Goal: Navigation & Orientation: Find specific page/section

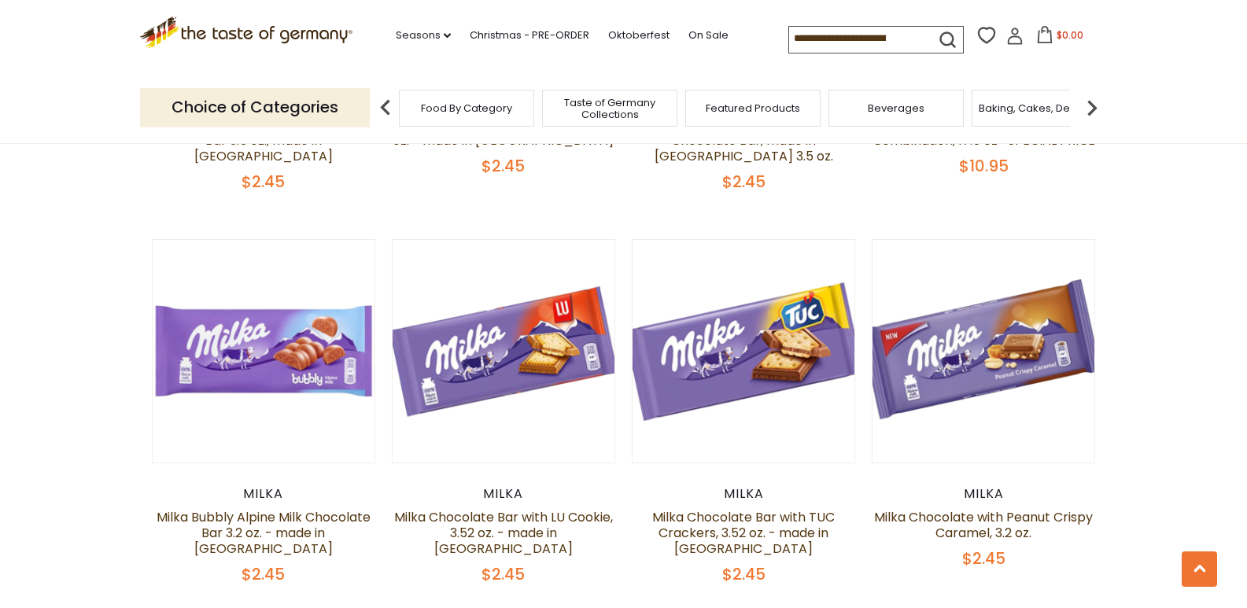
scroll to position [1254, 0]
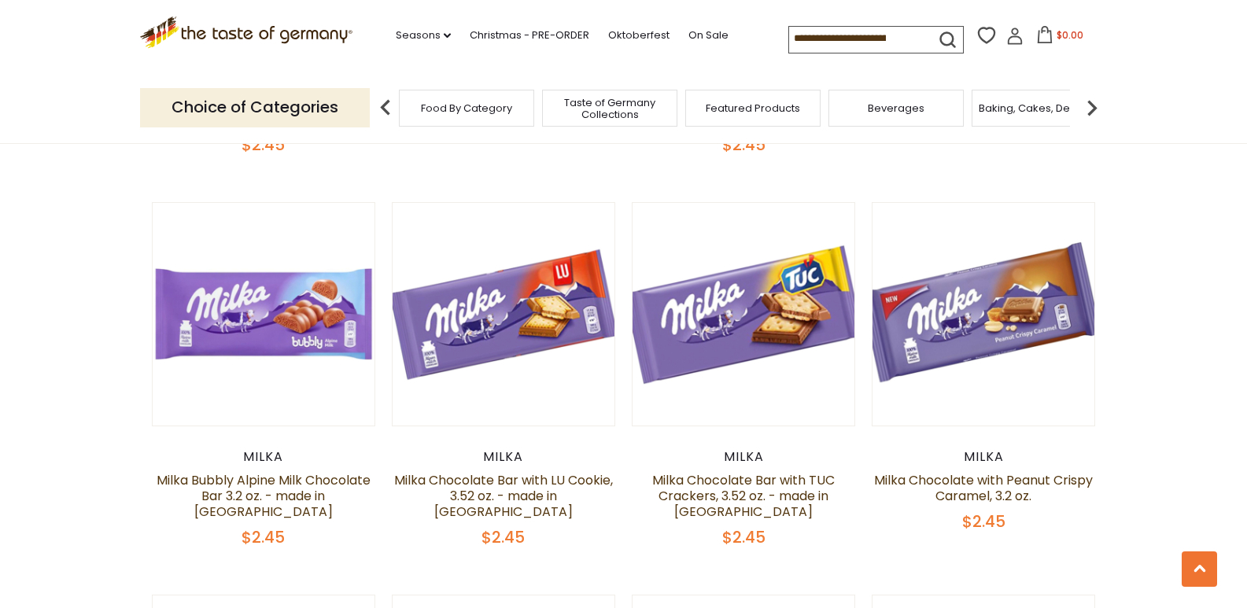
drag, startPoint x: 1258, startPoint y: 65, endPoint x: 1258, endPoint y: 222, distance: 157.4
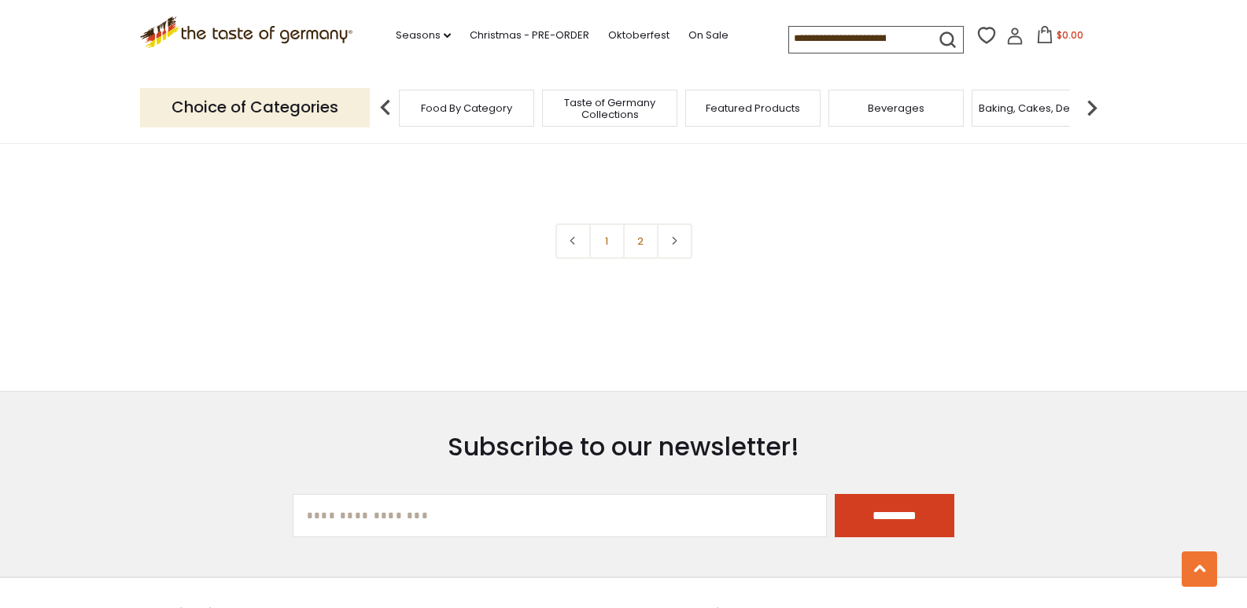
scroll to position [3605, 0]
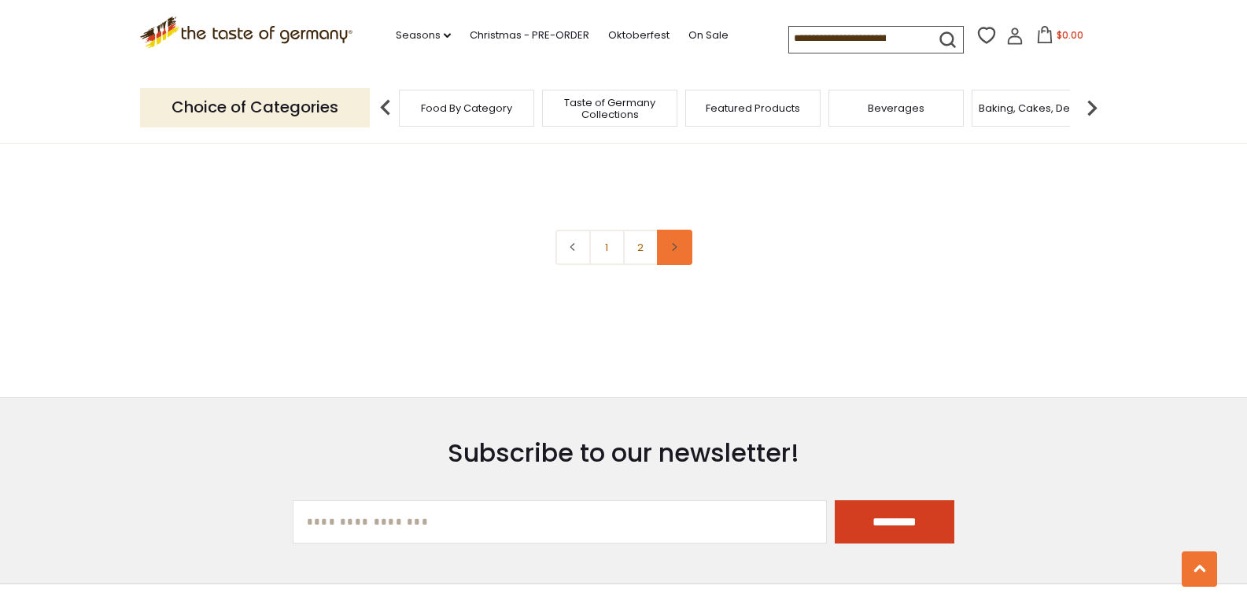
click at [685, 258] on link at bounding box center [674, 247] width 35 height 35
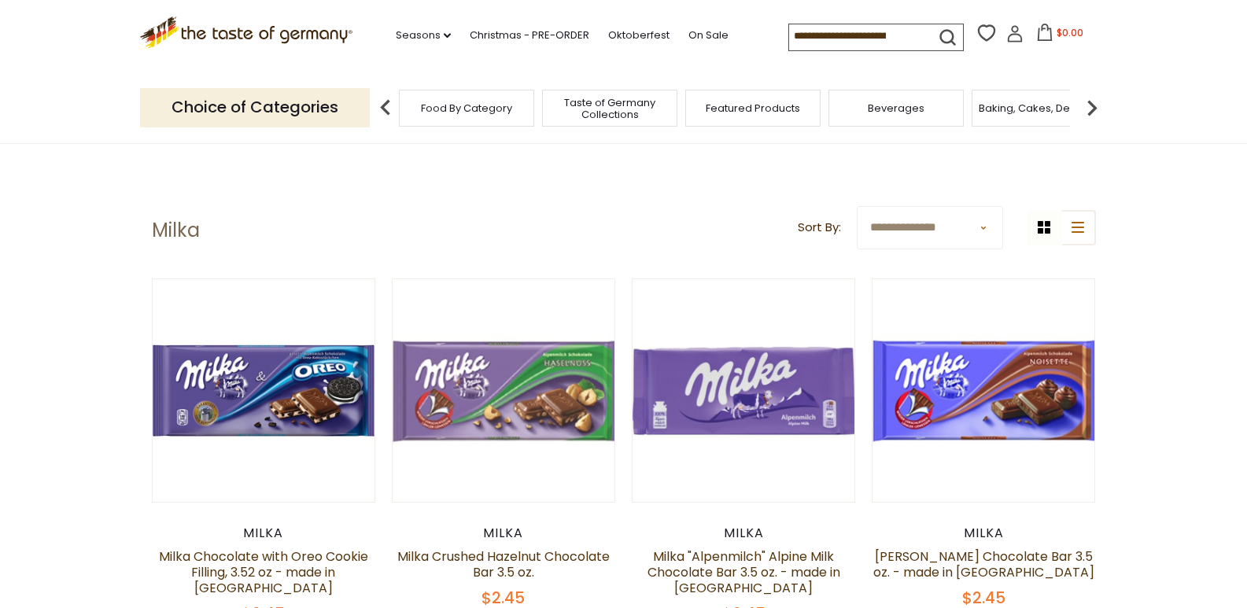
click at [1055, 102] on span "Baking, Cakes, Desserts" at bounding box center [1040, 108] width 122 height 12
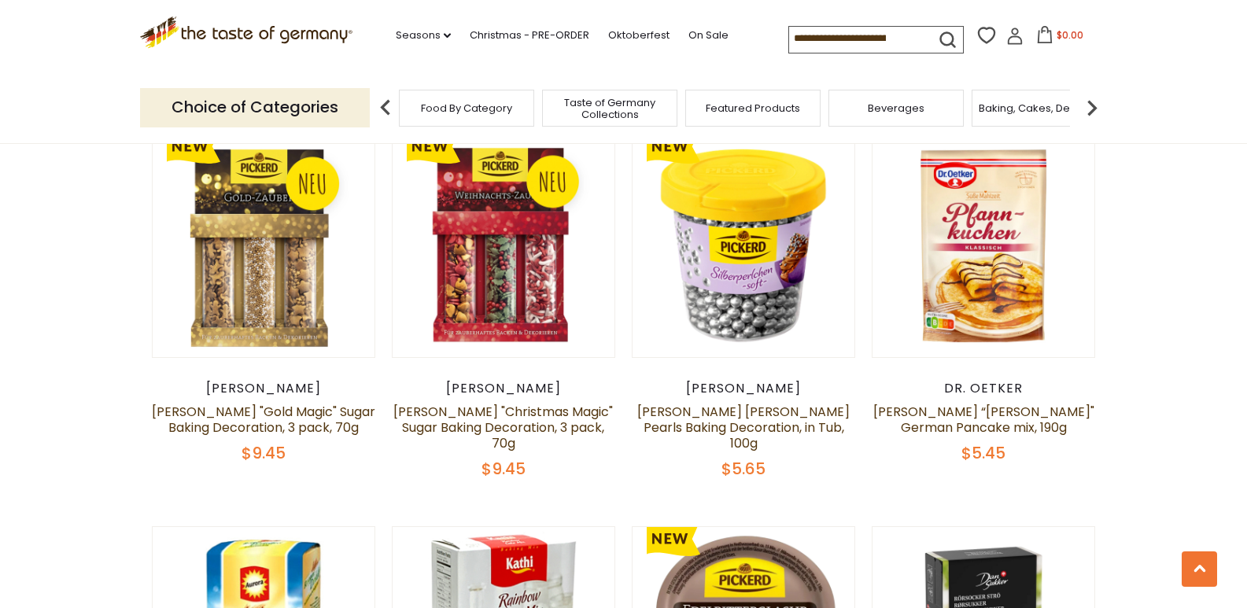
scroll to position [699, 0]
